Goal: Task Accomplishment & Management: Manage account settings

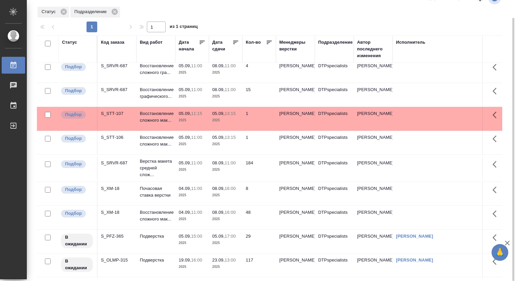
scroll to position [32, 0]
click at [204, 159] on span "05.09, 11:00" at bounding box center [192, 162] width 27 height 7
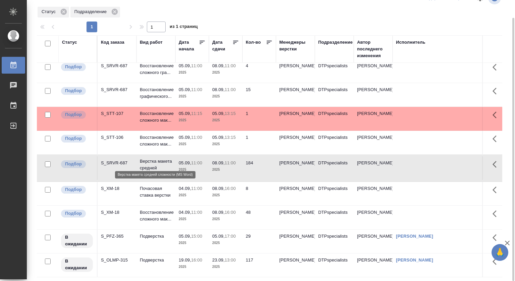
click at [152, 158] on p "Верстка макета средней слож..." at bounding box center [156, 168] width 32 height 20
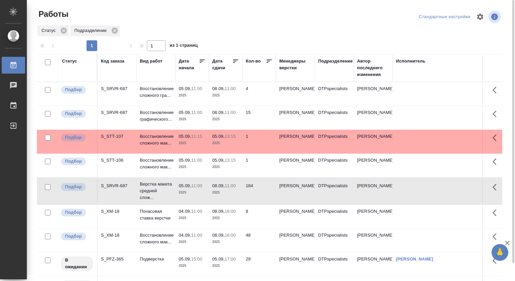
click at [176, 144] on td "05.09, 11:15 2025" at bounding box center [192, 141] width 34 height 23
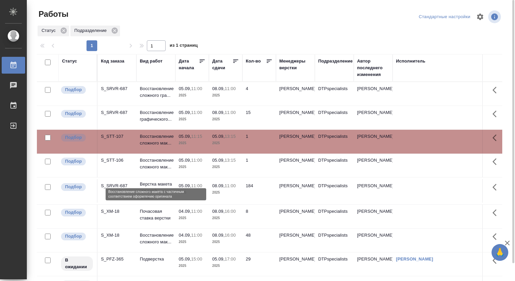
click at [152, 169] on p "Восстановление сложного мак..." at bounding box center [156, 163] width 32 height 13
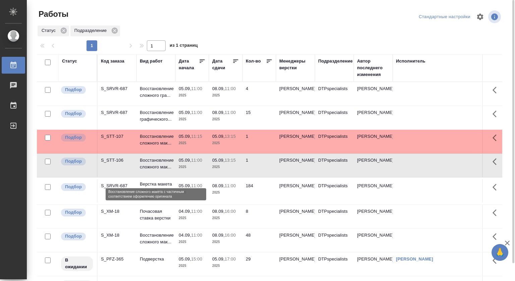
click at [152, 169] on p "Восстановление сложного мак..." at bounding box center [156, 163] width 32 height 13
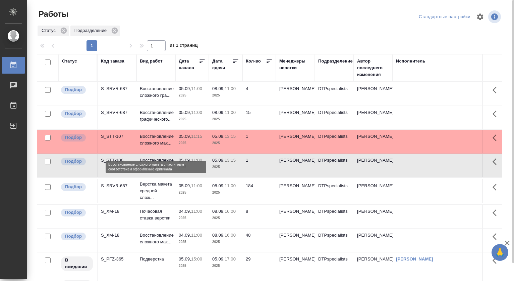
click at [163, 141] on p "Восстановление сложного мак..." at bounding box center [156, 139] width 32 height 13
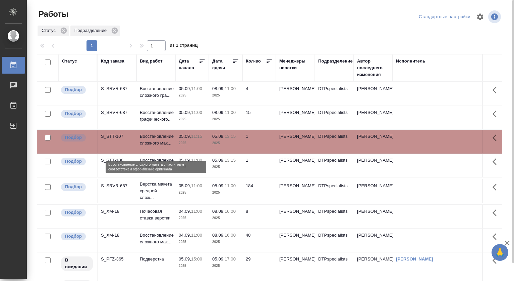
click at [162, 146] on p "Восстановление сложного мак..." at bounding box center [156, 139] width 32 height 13
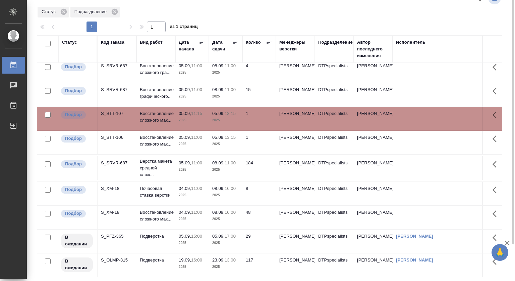
scroll to position [32, 0]
click at [181, 233] on p "05.09," at bounding box center [185, 235] width 12 height 5
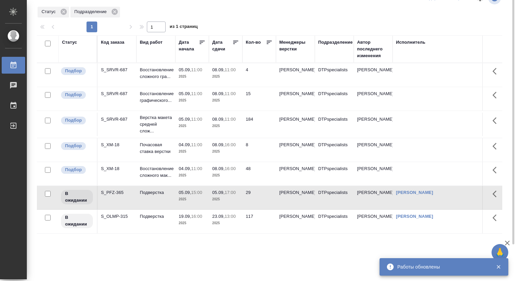
scroll to position [0, 0]
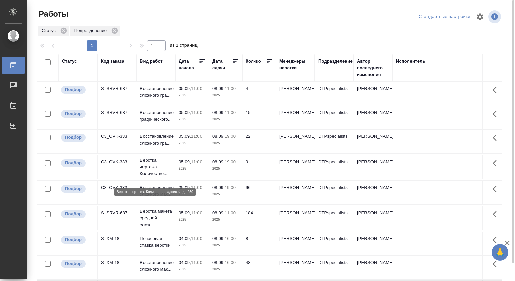
click at [151, 172] on p "Верстка чертежа. Количество..." at bounding box center [156, 167] width 32 height 20
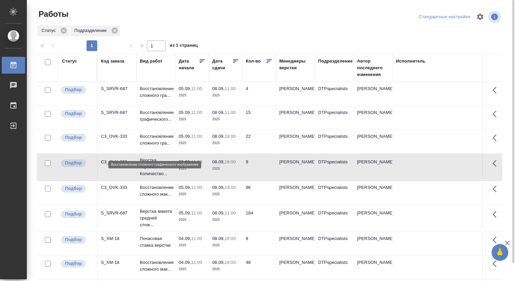
click at [145, 146] on p "Восстановление сложного гра..." at bounding box center [156, 139] width 32 height 13
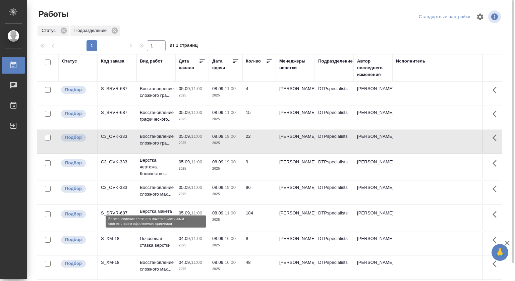
click at [155, 197] on p "Восстановление сложного мак..." at bounding box center [156, 190] width 32 height 13
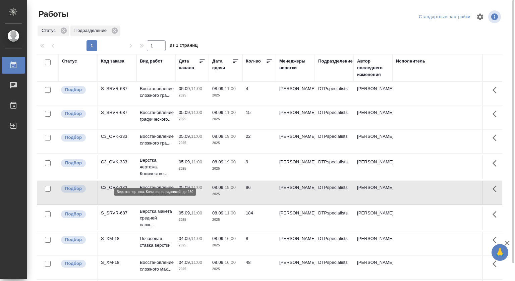
click at [148, 173] on p "Верстка чертежа. Количество..." at bounding box center [156, 167] width 32 height 20
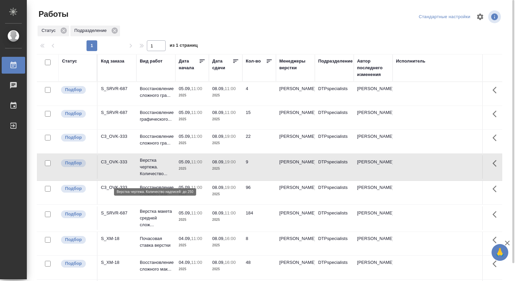
click at [148, 173] on p "Верстка чертежа. Количество..." at bounding box center [156, 167] width 32 height 20
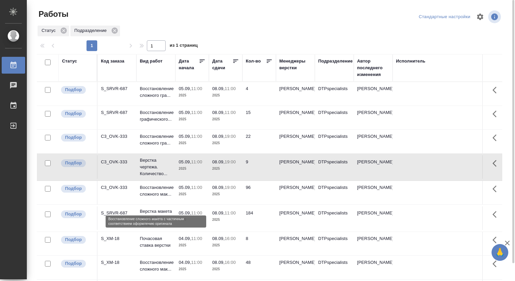
click at [151, 197] on p "Восстановление сложного мак..." at bounding box center [156, 190] width 32 height 13
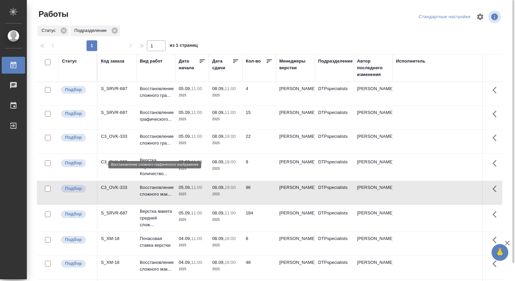
click at [148, 138] on p "Восстановление сложного гра..." at bounding box center [156, 139] width 32 height 13
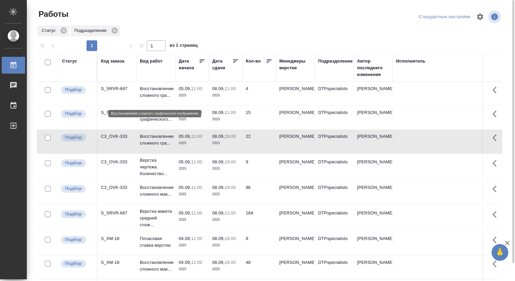
click at [149, 87] on p "Восстановление сложного гра..." at bounding box center [156, 91] width 32 height 13
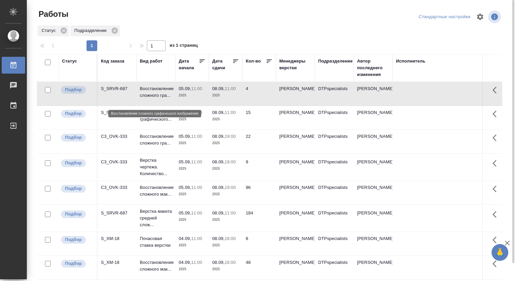
click at [149, 87] on p "Восстановление сложного гра..." at bounding box center [156, 91] width 32 height 13
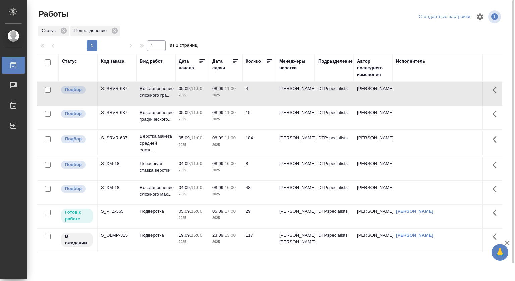
click at [189, 213] on p "05.09," at bounding box center [185, 210] width 12 height 5
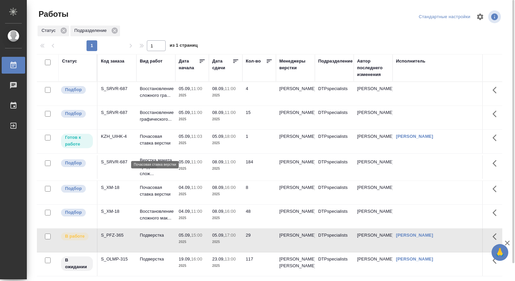
click at [168, 141] on p "Почасовая ставка верстки" at bounding box center [156, 139] width 32 height 13
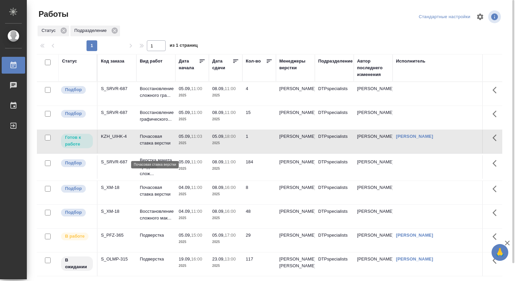
click at [168, 141] on p "Почасовая ставка верстки" at bounding box center [156, 139] width 32 height 13
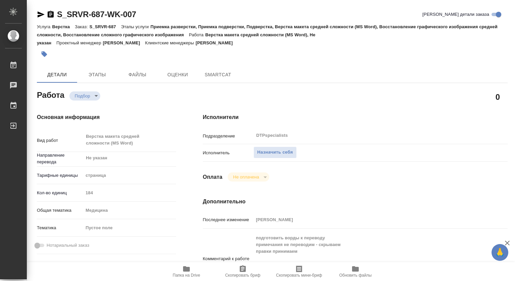
type textarea "x"
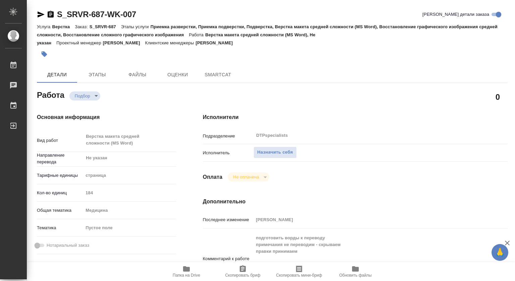
type textarea "x"
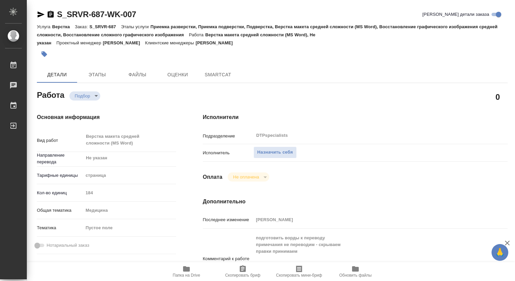
type textarea "x"
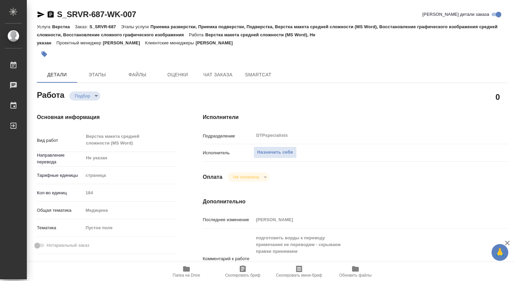
type textarea "x"
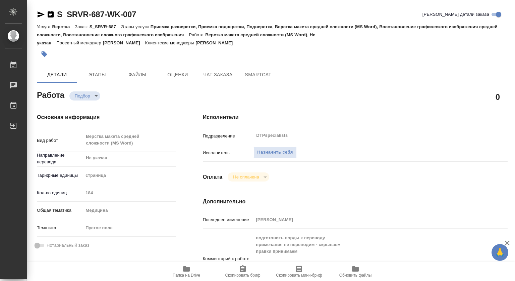
type textarea "x"
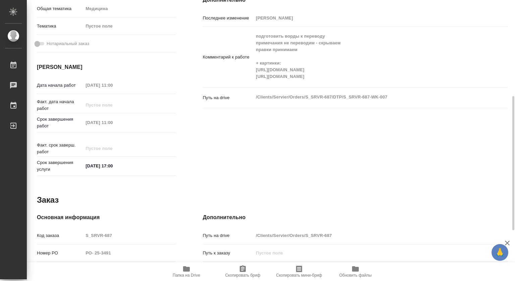
scroll to position [307, 0]
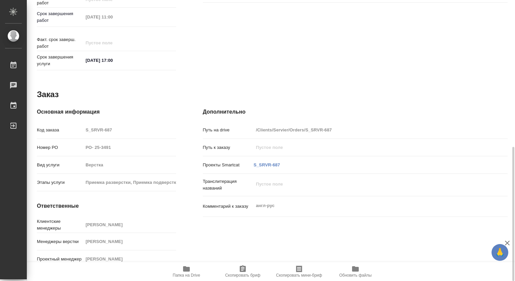
click at [191, 275] on span "Папка на Drive" at bounding box center [187, 274] width 28 height 5
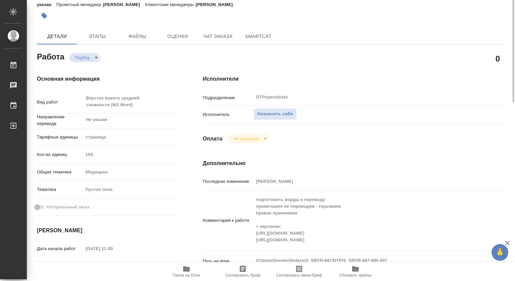
scroll to position [5, 0]
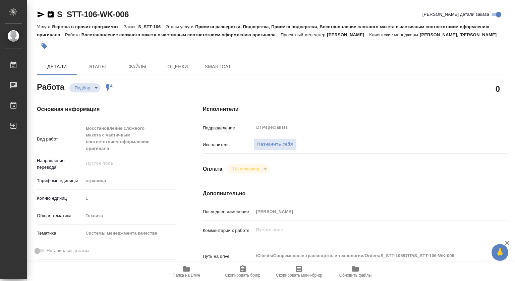
type textarea "x"
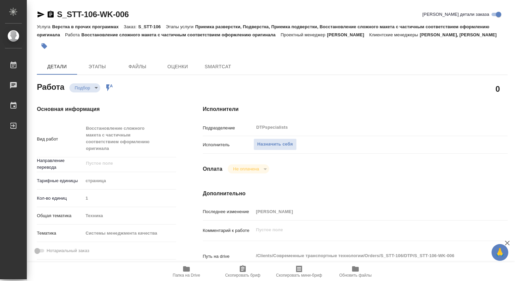
type textarea "x"
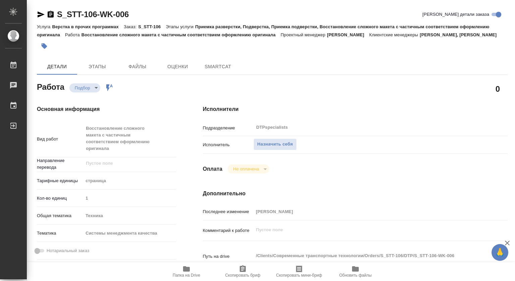
type textarea "x"
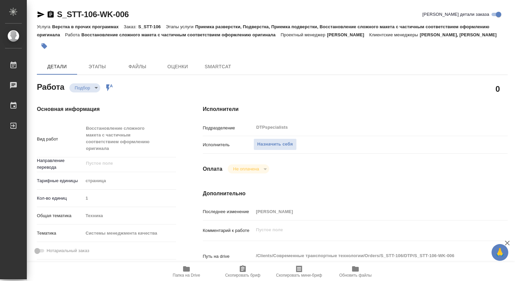
type textarea "x"
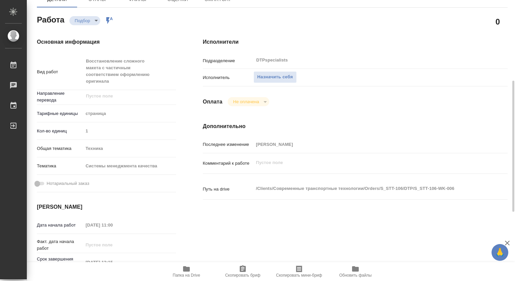
scroll to position [101, 0]
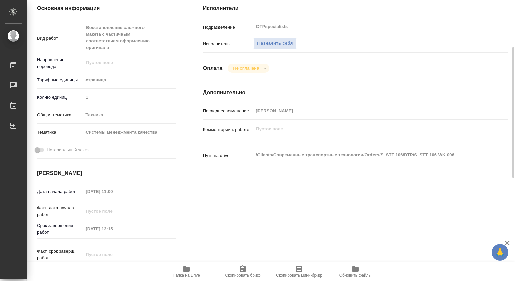
type textarea "x"
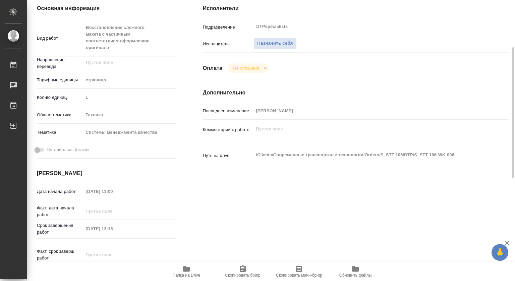
click at [185, 265] on icon "button" at bounding box center [187, 268] width 8 height 8
type textarea "x"
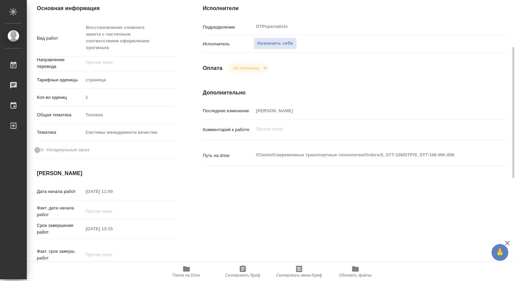
type textarea "x"
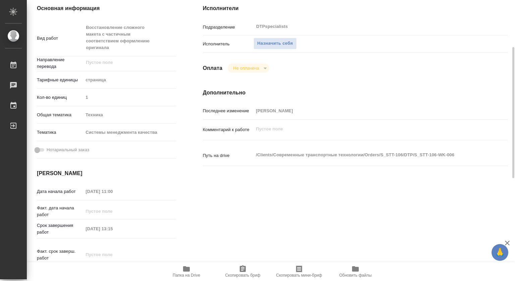
type textarea "x"
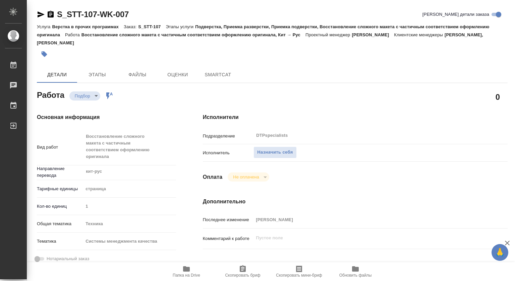
type textarea "x"
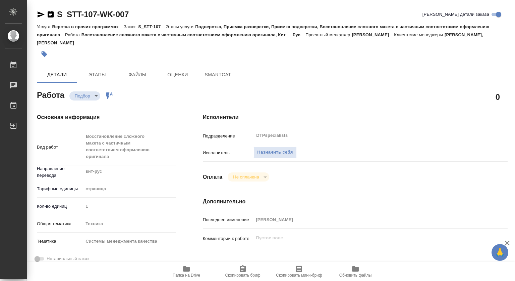
type textarea "x"
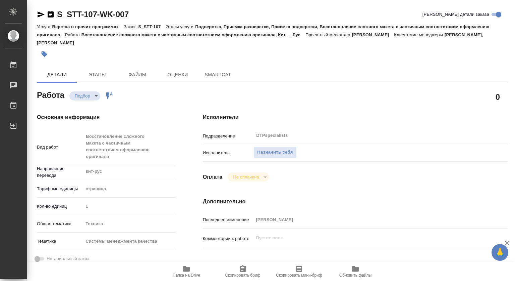
type textarea "x"
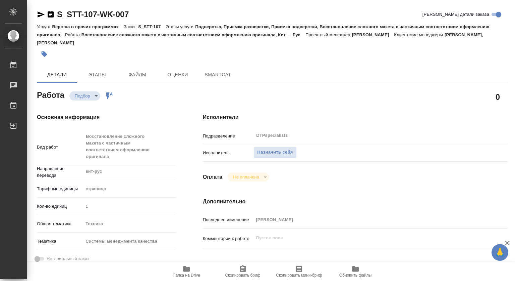
type textarea "x"
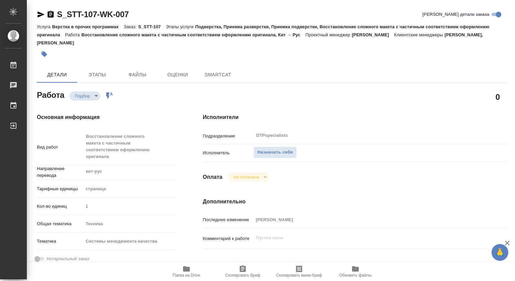
scroll to position [101, 0]
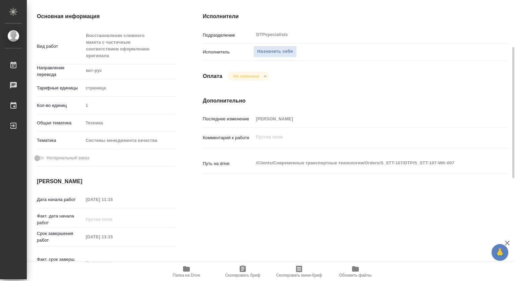
type textarea "x"
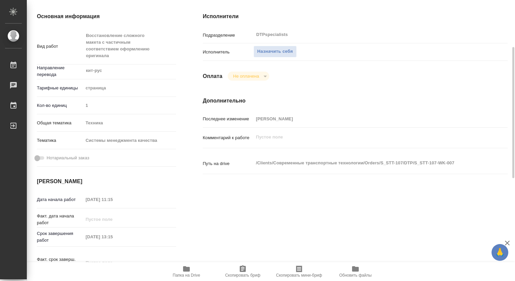
click at [189, 267] on icon "button" at bounding box center [186, 268] width 7 height 5
type textarea "x"
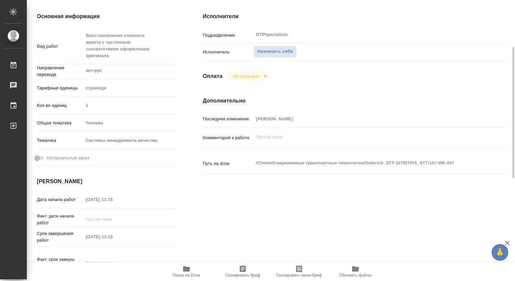
type textarea "x"
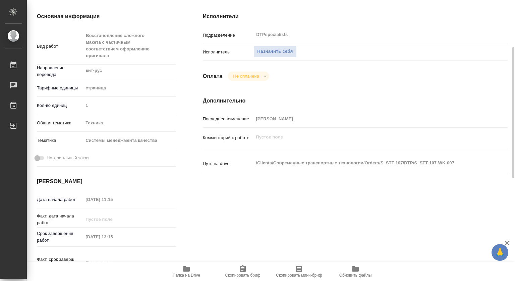
type textarea "x"
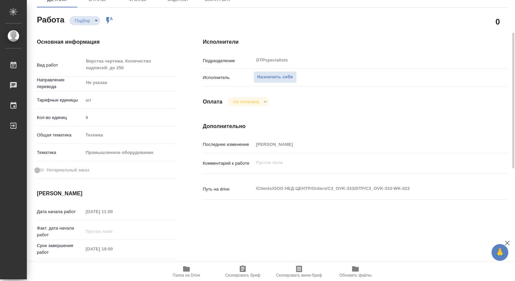
type textarea "x"
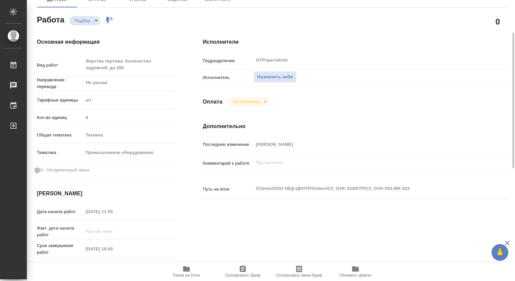
scroll to position [101, 0]
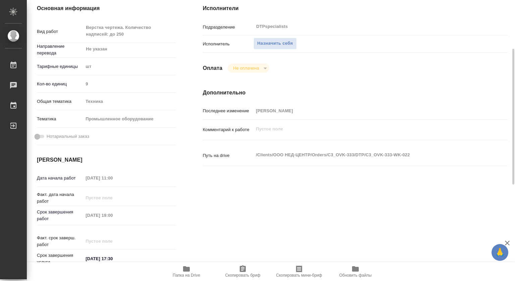
click at [184, 266] on icon "button" at bounding box center [186, 268] width 7 height 5
type textarea "x"
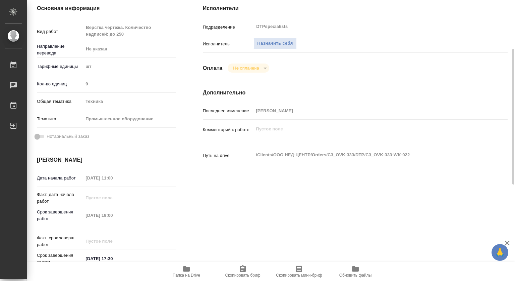
type textarea "x"
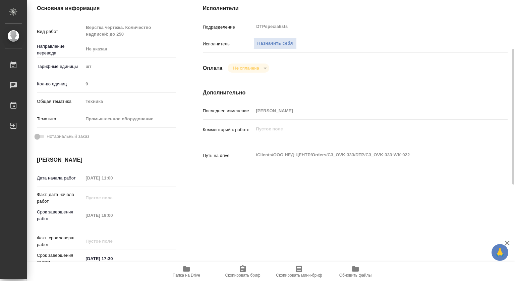
type textarea "x"
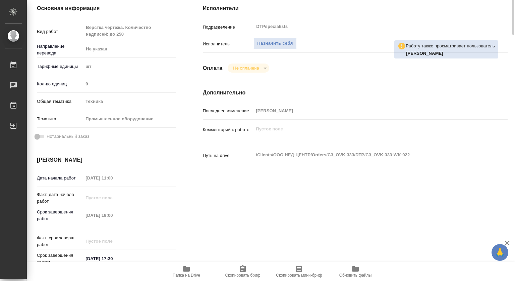
scroll to position [0, 0]
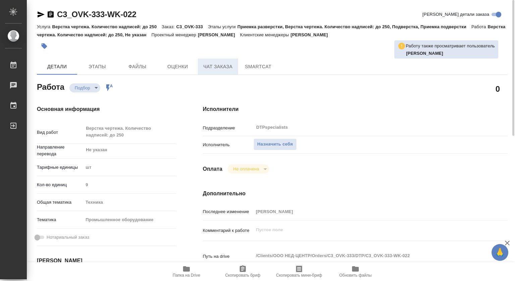
click at [218, 63] on span "Чат заказа" at bounding box center [218, 66] width 32 height 8
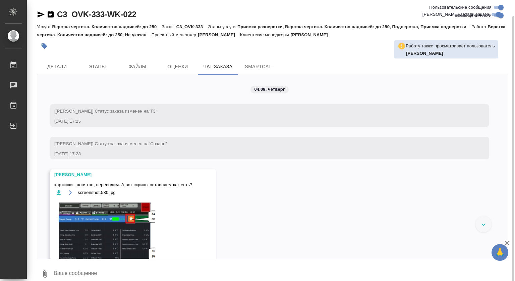
scroll to position [8, 0]
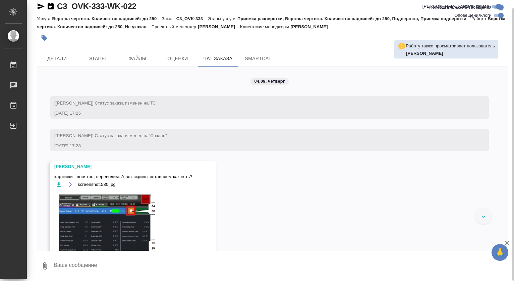
click at [189, 190] on div "screenshot.580.jpg" at bounding box center [123, 262] width 138 height 165
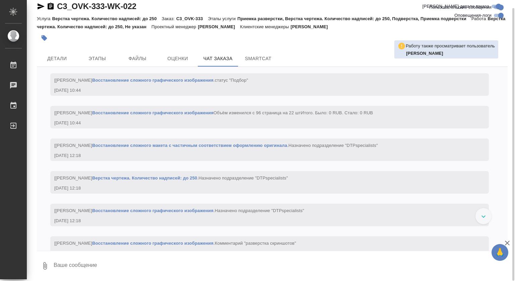
scroll to position [2526, 0]
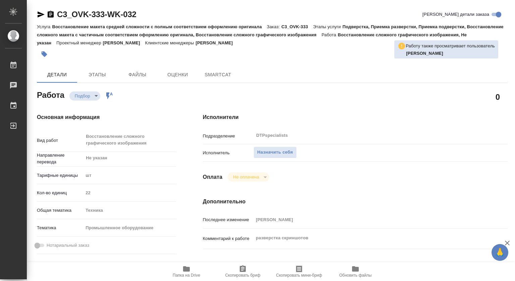
type textarea "x"
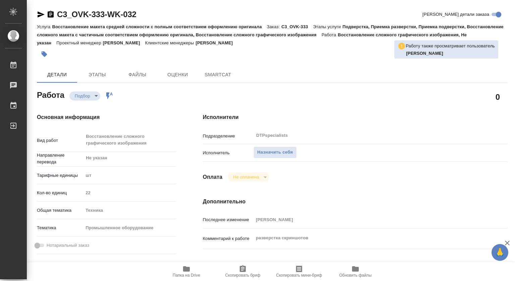
type textarea "x"
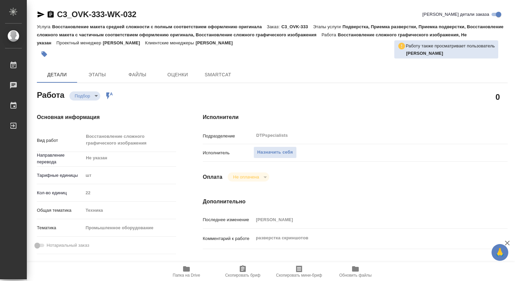
type textarea "x"
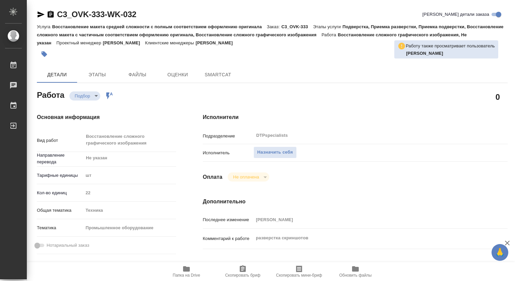
type textarea "x"
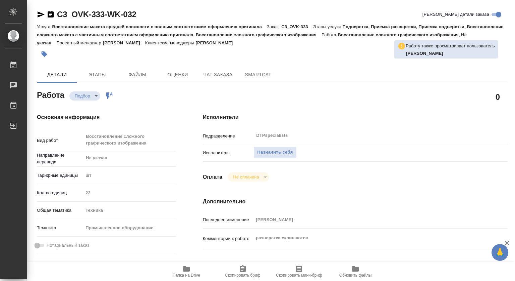
scroll to position [34, 0]
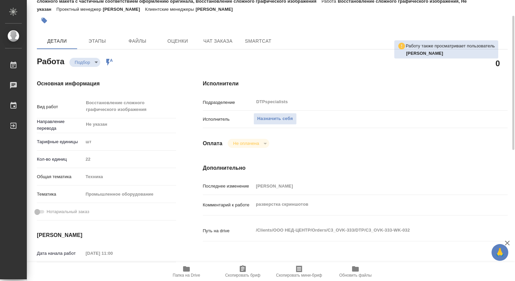
type textarea "x"
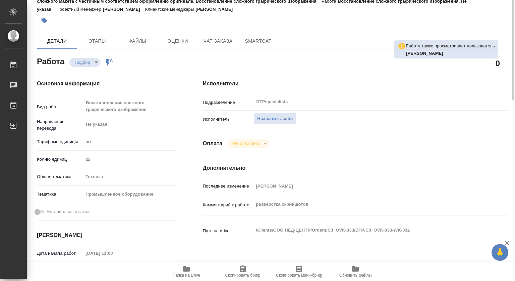
scroll to position [0, 0]
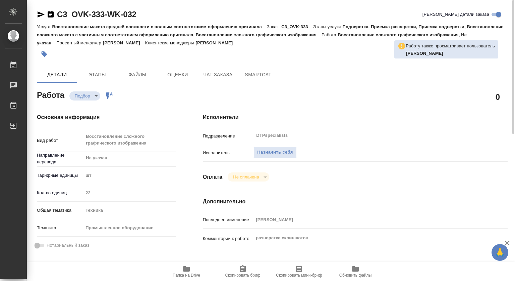
type textarea "x"
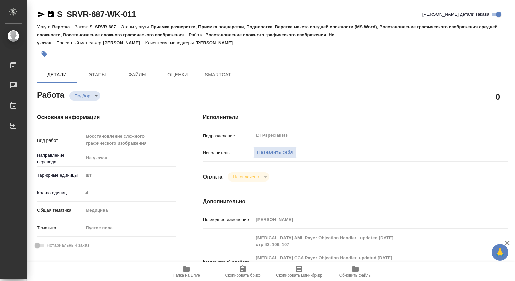
type textarea "x"
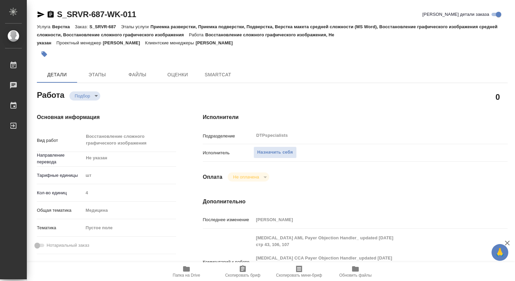
type textarea "x"
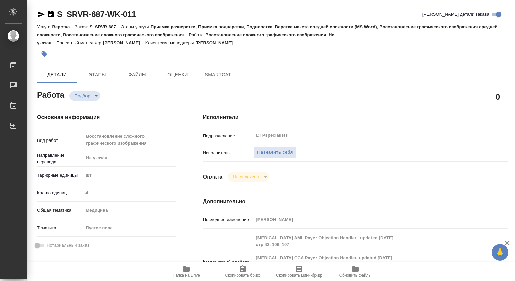
type textarea "x"
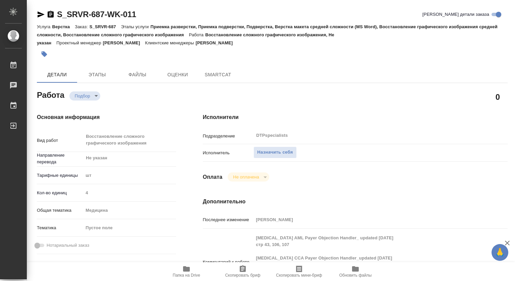
scroll to position [67, 0]
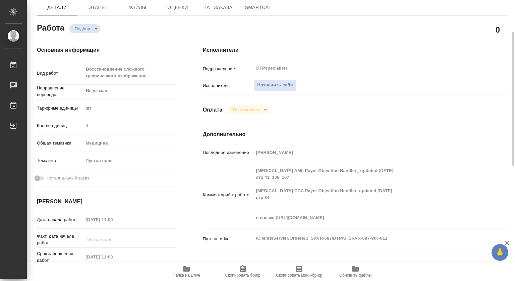
type textarea "x"
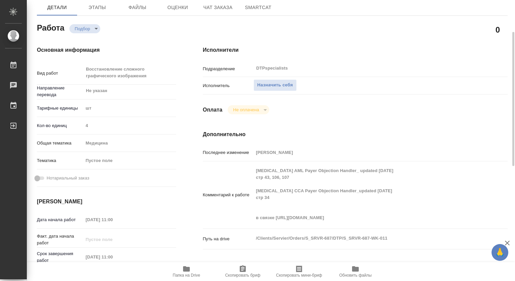
type textarea "x"
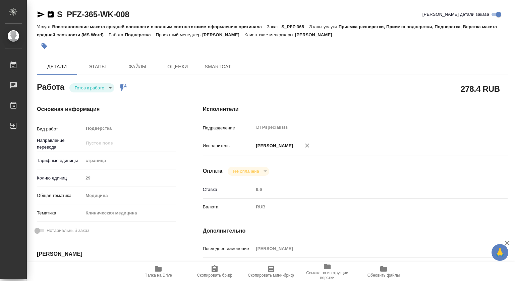
type textarea "x"
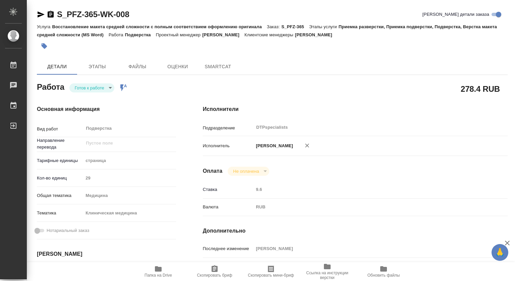
type textarea "x"
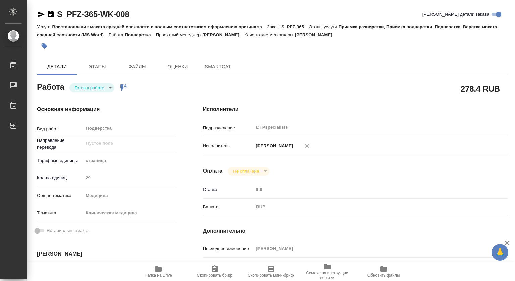
type textarea "x"
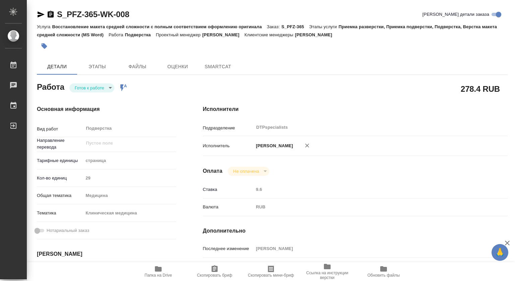
type textarea "x"
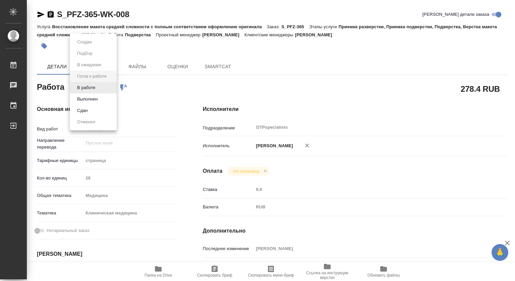
click at [101, 87] on body "🙏 .cls-1 fill:#fff; AWATERA Kovtun Svetlana Работы Чаты График Выйти S_PFZ-365-…" at bounding box center [257, 140] width 515 height 281
type textarea "x"
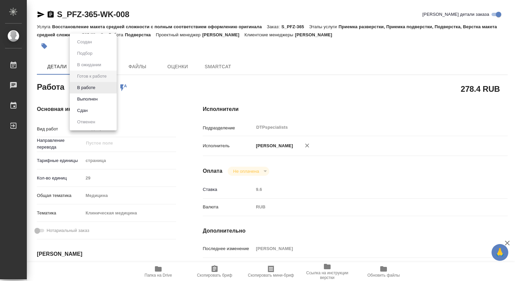
type textarea "x"
click at [88, 88] on button "В работе" at bounding box center [86, 87] width 22 height 7
type textarea "x"
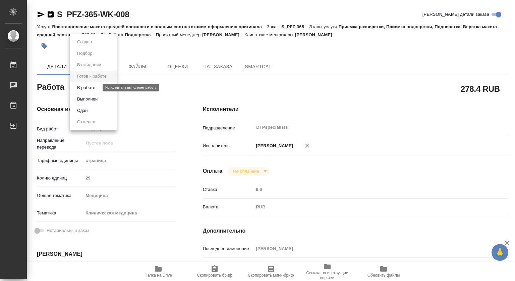
type textarea "x"
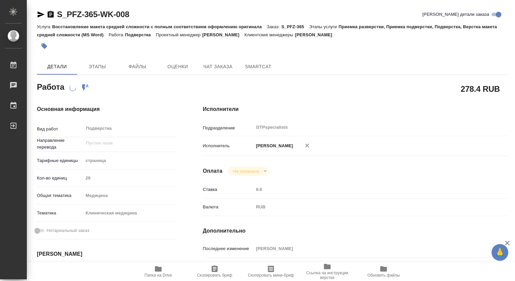
type textarea "x"
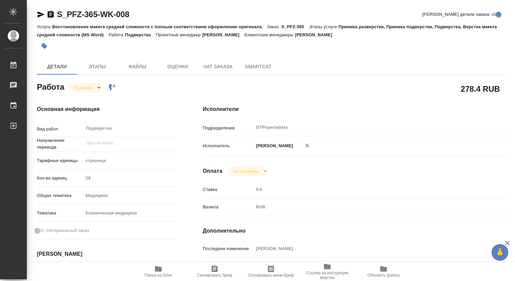
type textarea "x"
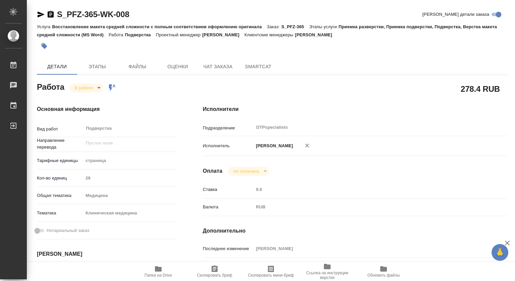
type textarea "x"
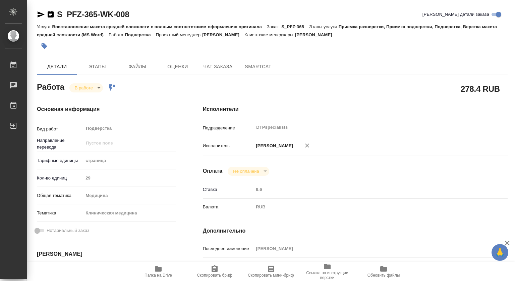
scroll to position [134, 0]
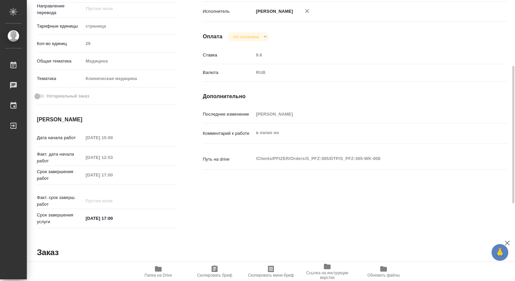
click at [157, 272] on icon "button" at bounding box center [158, 268] width 8 height 8
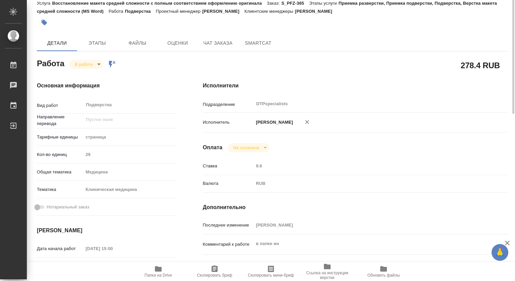
scroll to position [0, 0]
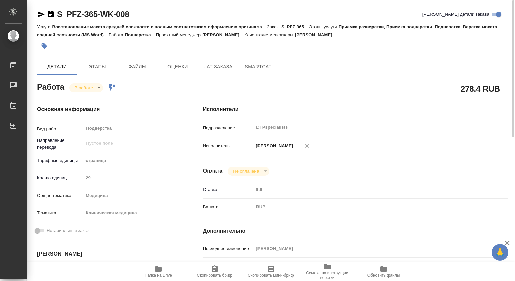
click at [83, 87] on body "🙏 .cls-1 fill:#fff; AWATERA Kovtun Svetlana Работы 0 Чаты График Выйти S_PFZ-36…" at bounding box center [257, 140] width 515 height 281
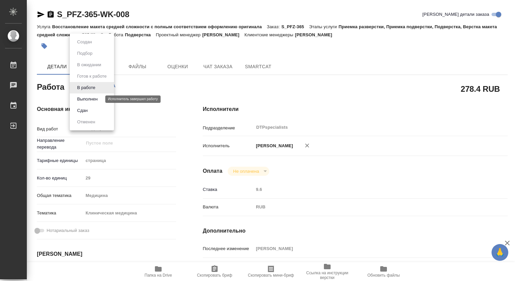
click at [84, 98] on button "Выполнен" at bounding box center [87, 98] width 24 height 7
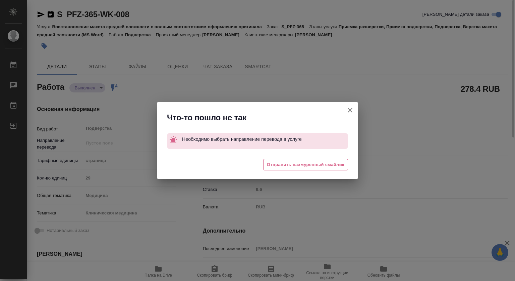
type textarea "x"
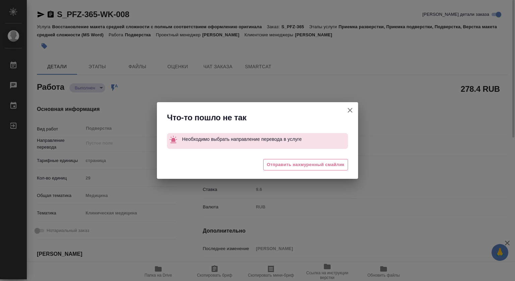
type textarea "x"
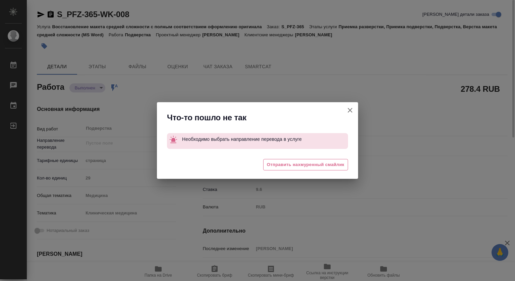
type textarea "x"
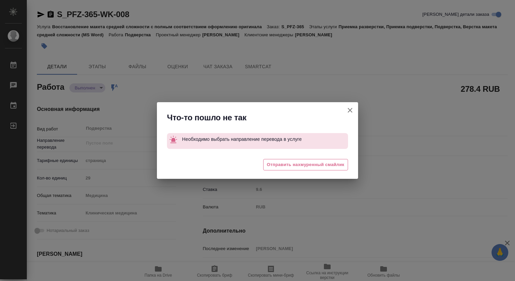
type textarea "x"
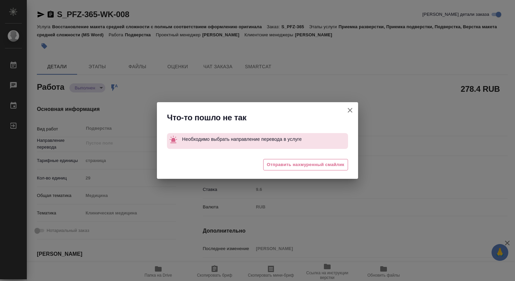
click at [353, 105] on button "Кратко детали заказа" at bounding box center [350, 110] width 16 height 16
type textarea "x"
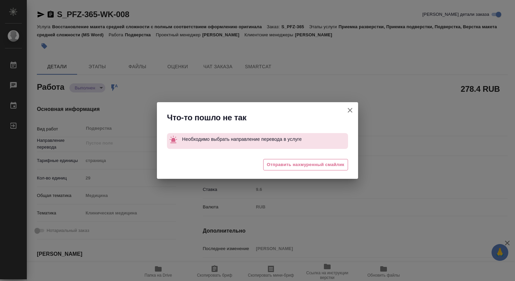
type textarea "x"
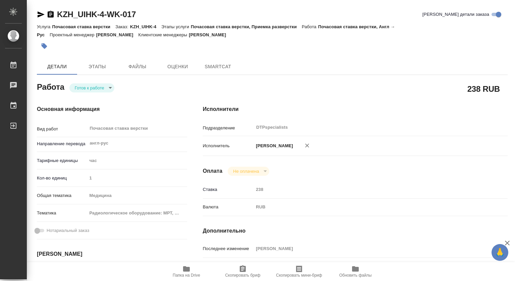
type textarea "x"
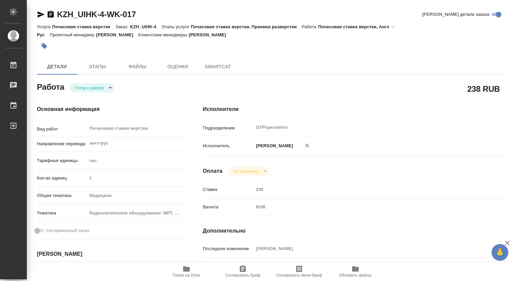
type textarea "x"
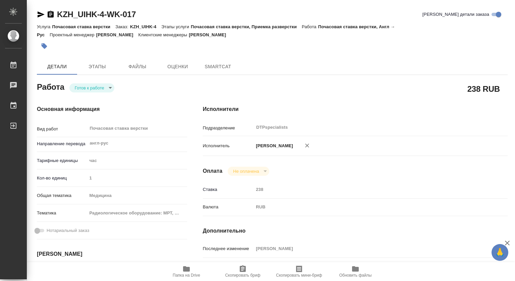
type textarea "x"
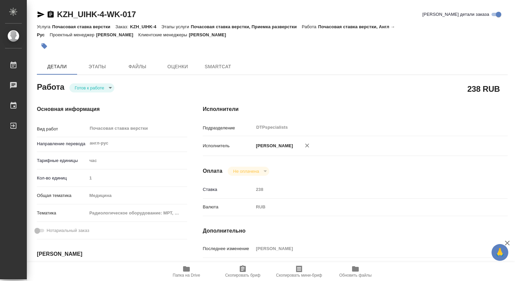
type textarea "x"
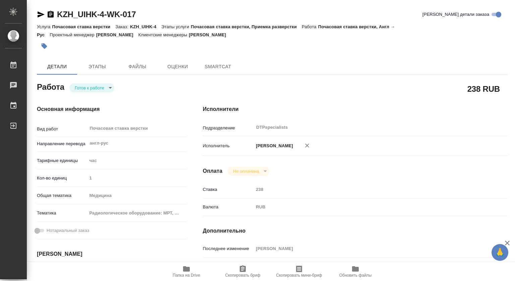
type textarea "x"
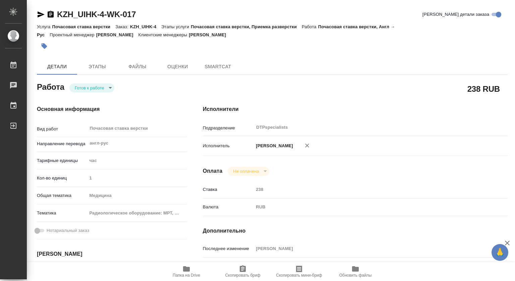
click at [188, 267] on icon "button" at bounding box center [186, 268] width 7 height 5
type textarea "x"
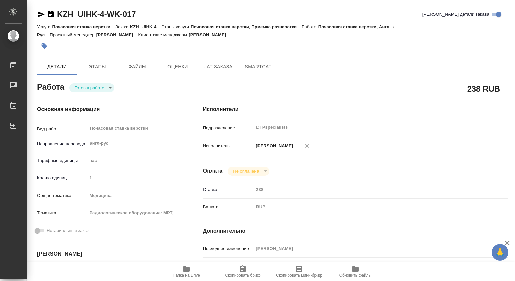
type textarea "x"
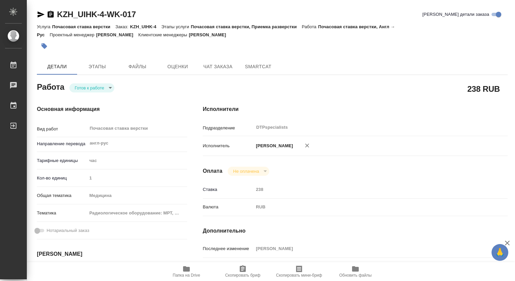
type textarea "x"
click at [183, 272] on icon "button" at bounding box center [187, 268] width 8 height 8
click at [90, 85] on body "🙏 .cls-1 fill:#fff; AWATERA Kovtun Svetlana Работы 0 Чаты График Выйти KZH_UIHK…" at bounding box center [257, 140] width 515 height 281
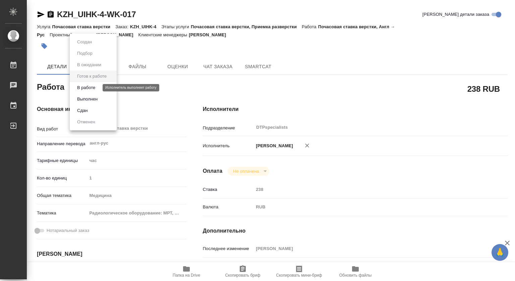
click at [87, 88] on button "В работе" at bounding box center [86, 87] width 22 height 7
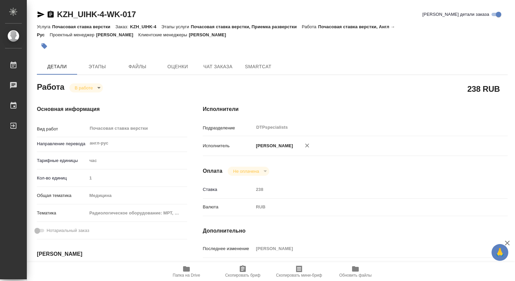
type textarea "x"
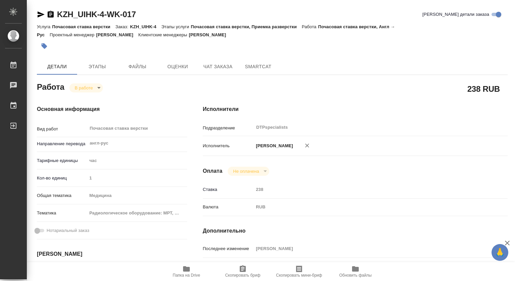
type textarea "x"
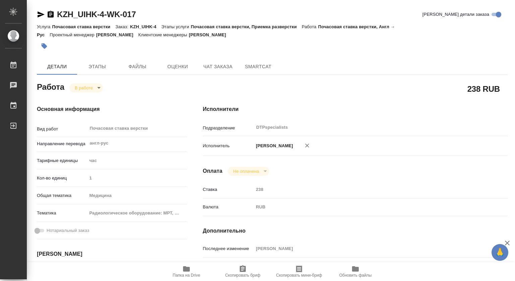
click at [189, 270] on icon "button" at bounding box center [186, 268] width 7 height 5
type textarea "x"
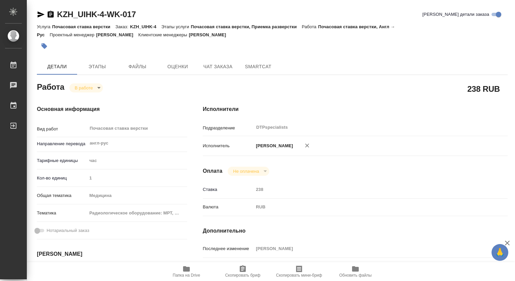
type textarea "x"
click at [222, 63] on span "Чат заказа" at bounding box center [218, 66] width 32 height 8
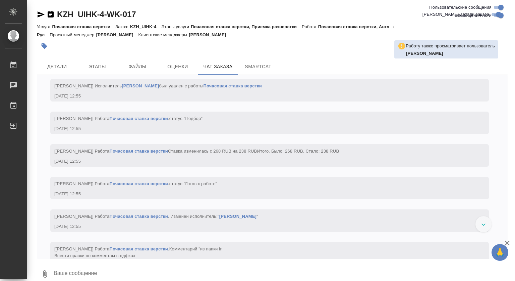
scroll to position [11064, 0]
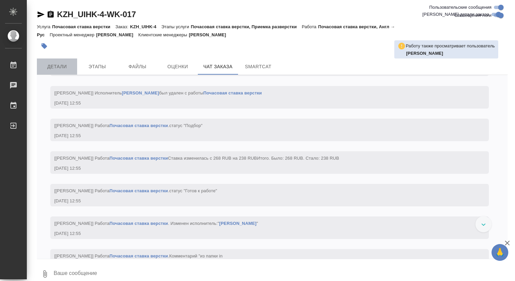
click at [59, 64] on span "Детали" at bounding box center [57, 66] width 32 height 8
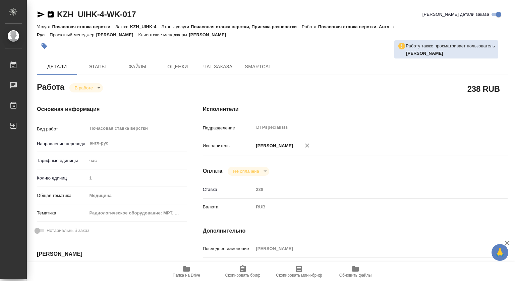
type textarea "x"
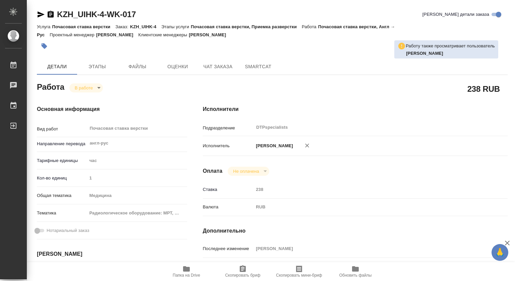
type textarea "x"
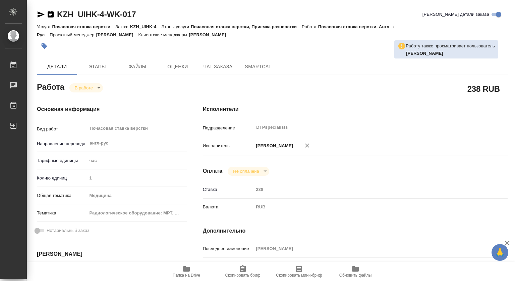
type textarea "x"
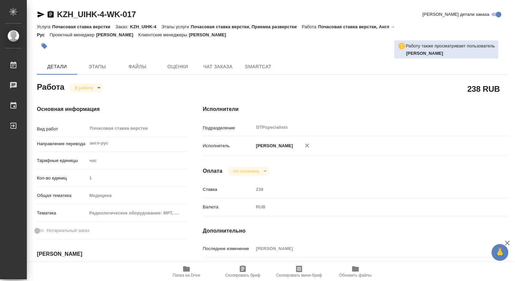
scroll to position [67, 0]
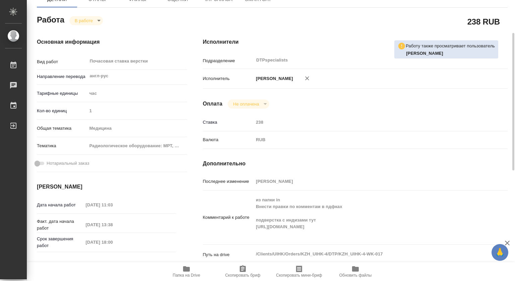
type textarea "x"
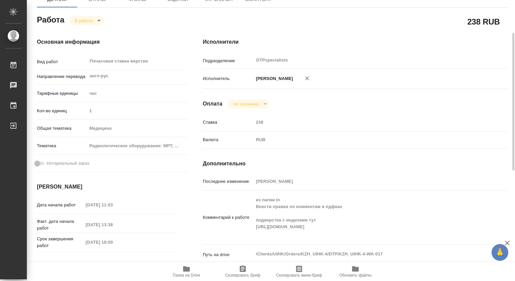
scroll to position [0, 0]
